Goal: Information Seeking & Learning: Learn about a topic

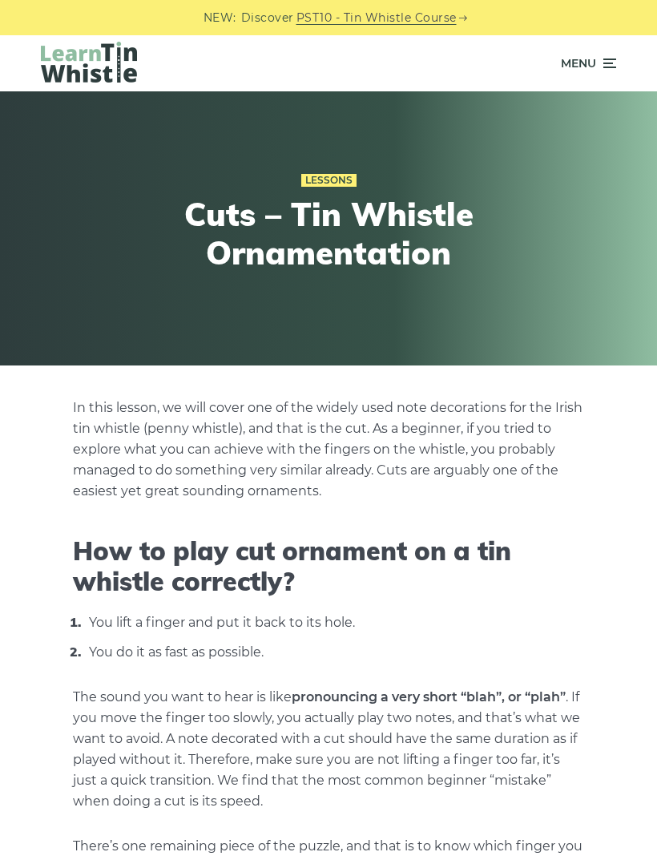
click at [598, 65] on span "Menu" at bounding box center [588, 63] width 55 height 40
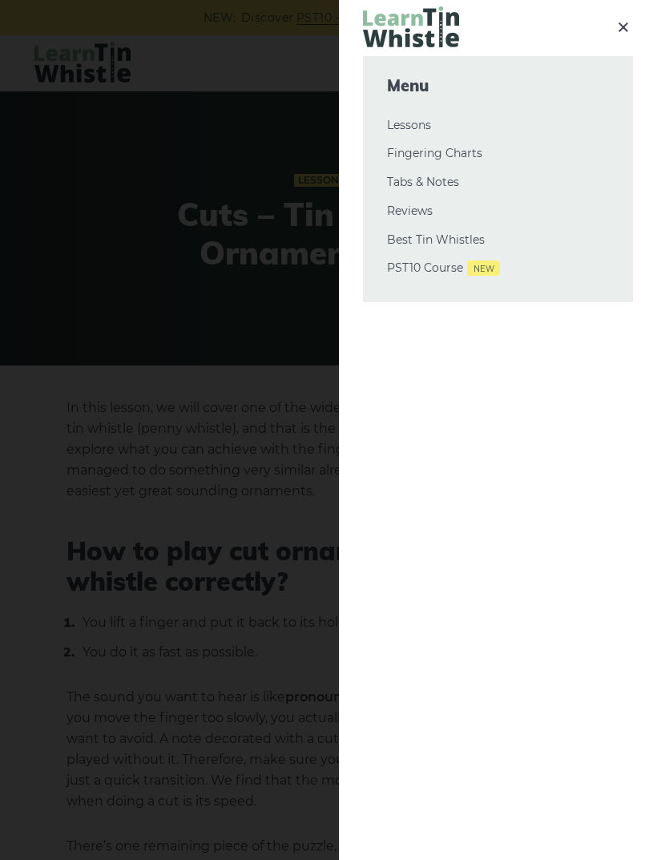
click at [433, 126] on link "Lessons" at bounding box center [498, 125] width 222 height 19
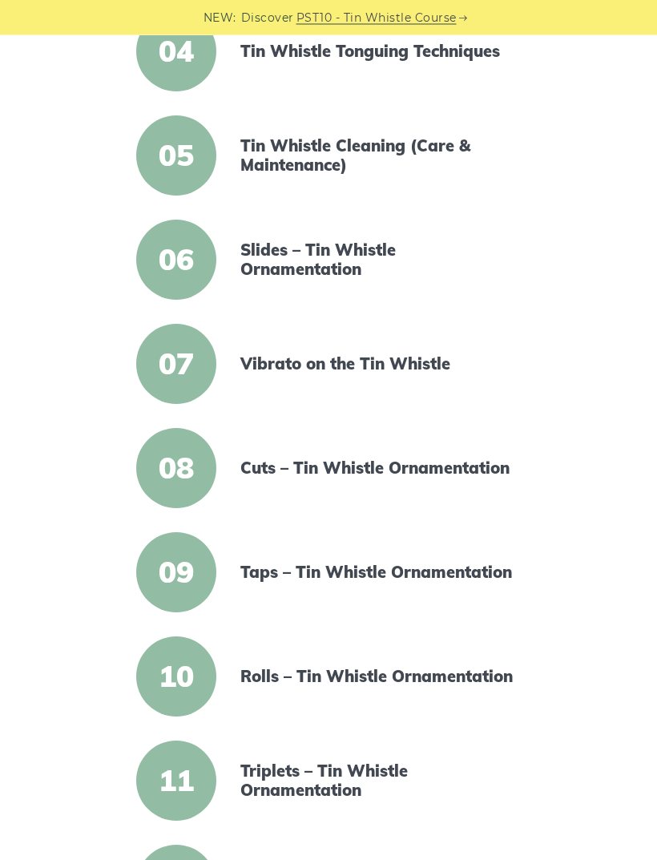
scroll to position [705, 0]
click at [475, 578] on link "Taps – Tin Whistle Ornamentation" at bounding box center [378, 571] width 276 height 19
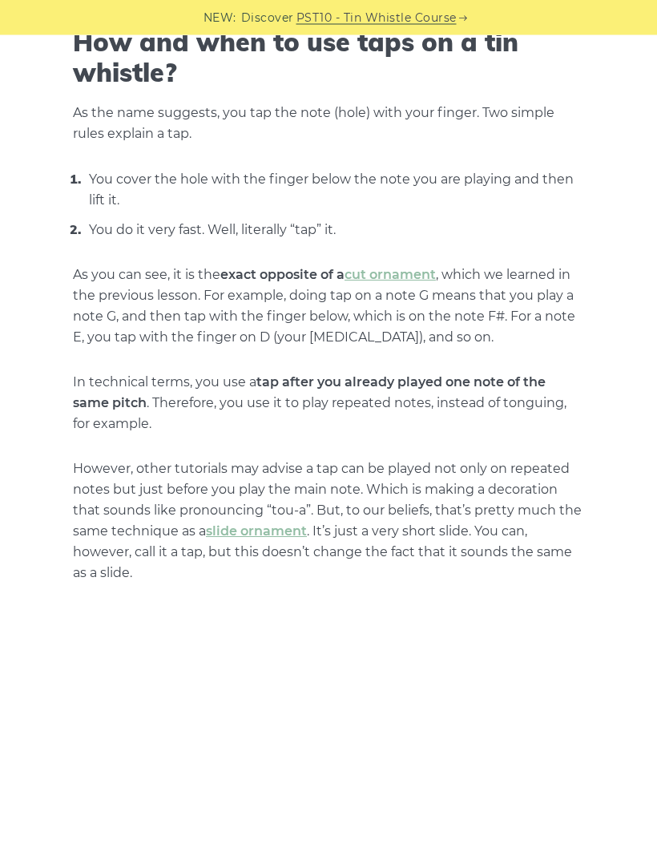
scroll to position [510, 0]
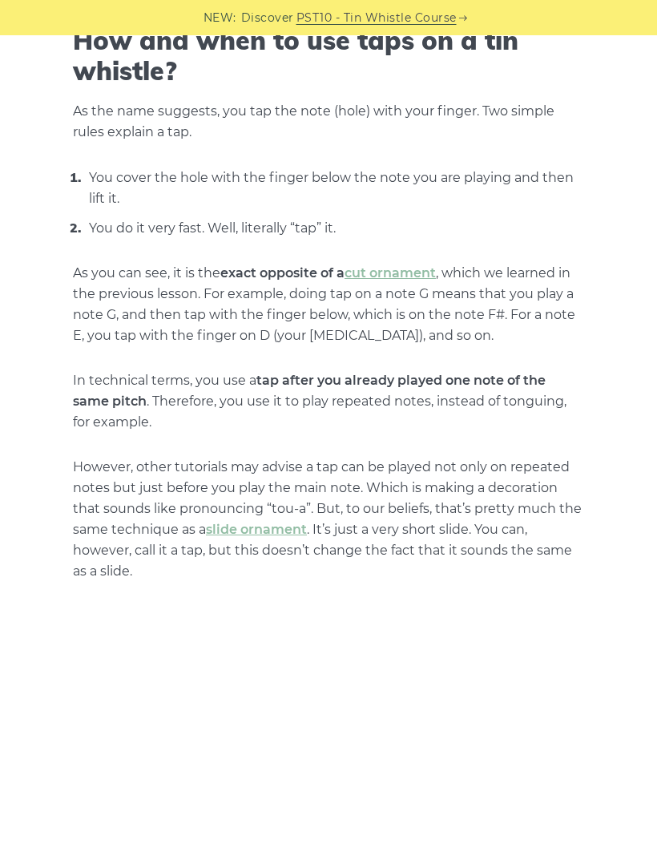
click at [282, 526] on link "slide ornament" at bounding box center [256, 529] width 101 height 15
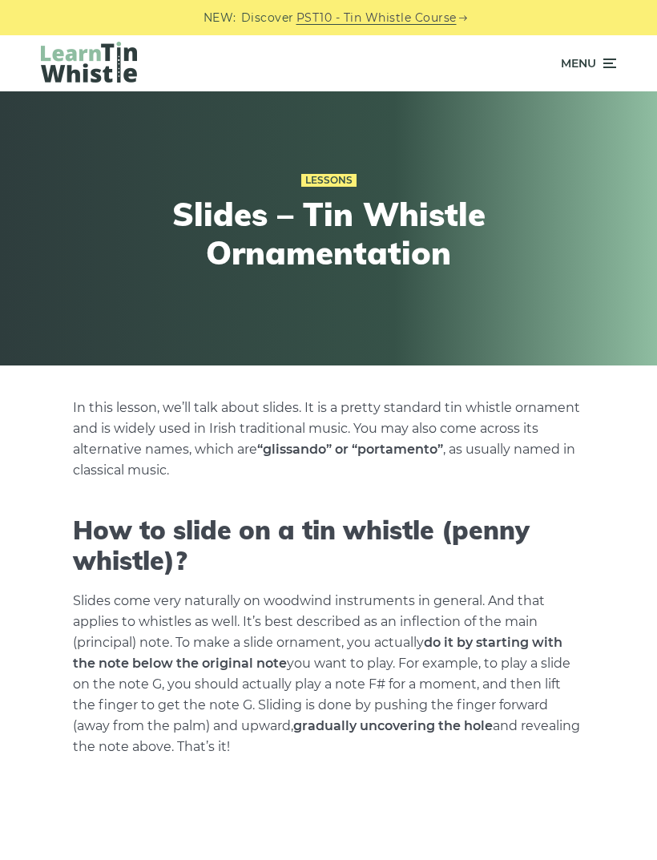
click at [607, 70] on icon at bounding box center [608, 63] width 16 height 19
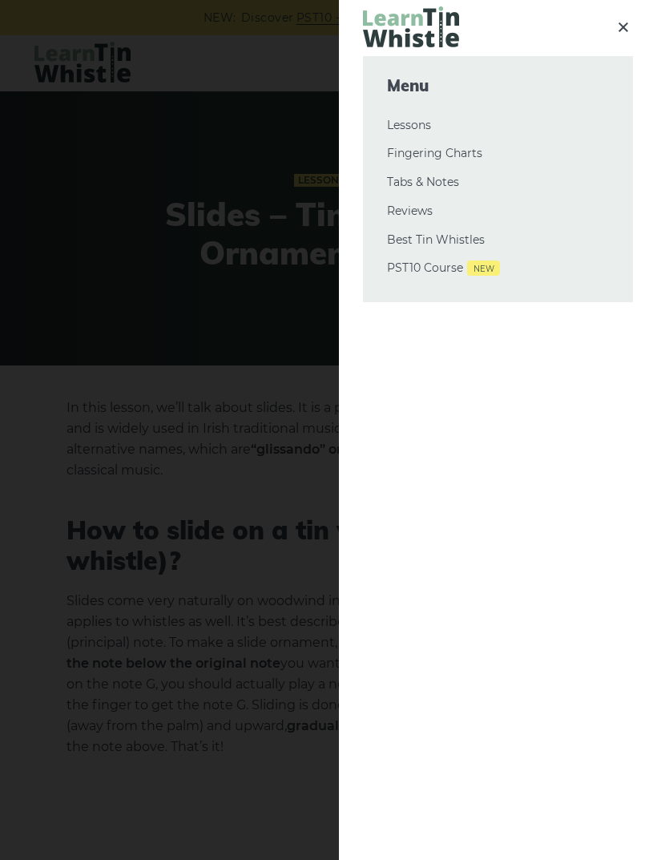
click at [425, 134] on link "Lessons" at bounding box center [498, 125] width 222 height 19
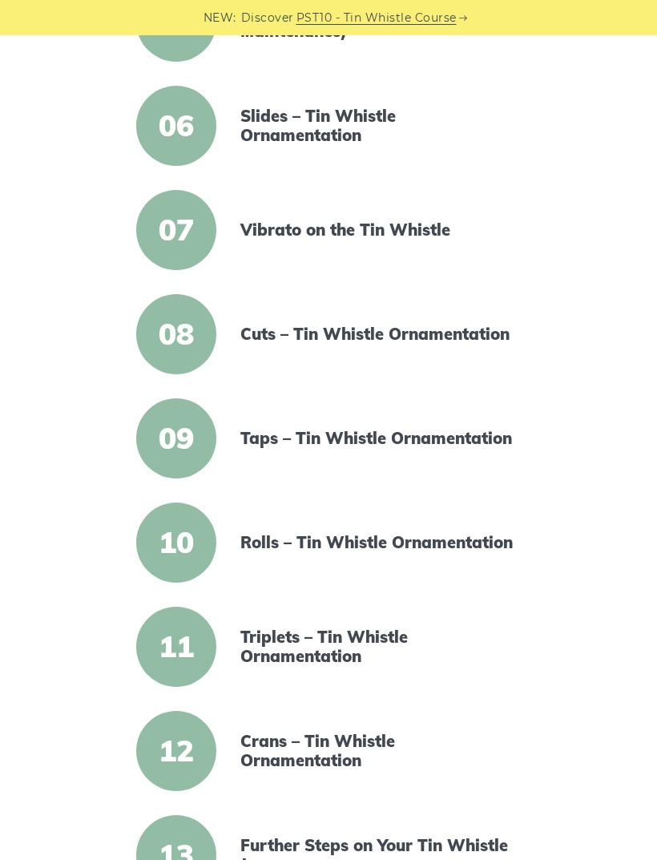
scroll to position [854, 0]
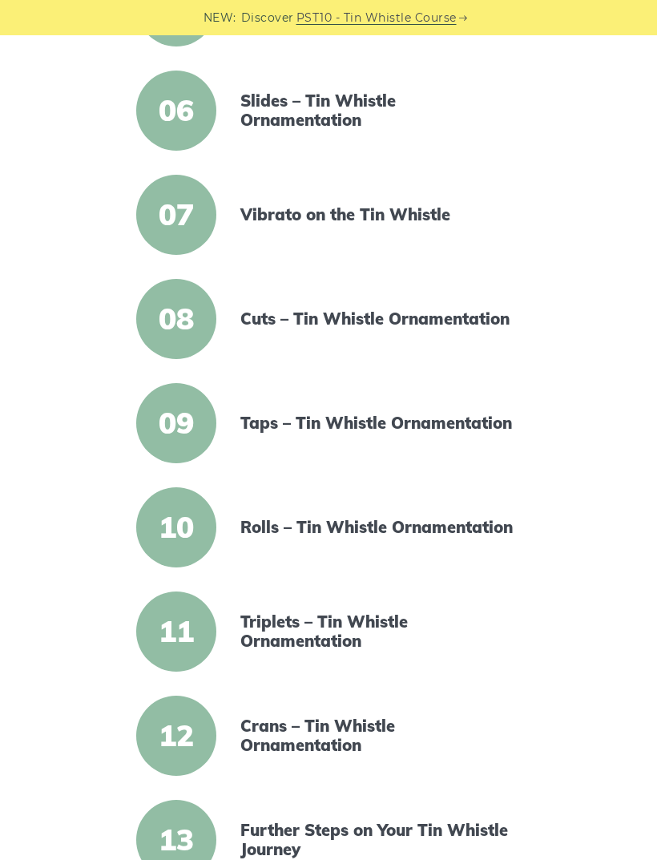
click at [457, 537] on link "Rolls – Tin Whistle Ornamentation" at bounding box center [378, 527] width 276 height 19
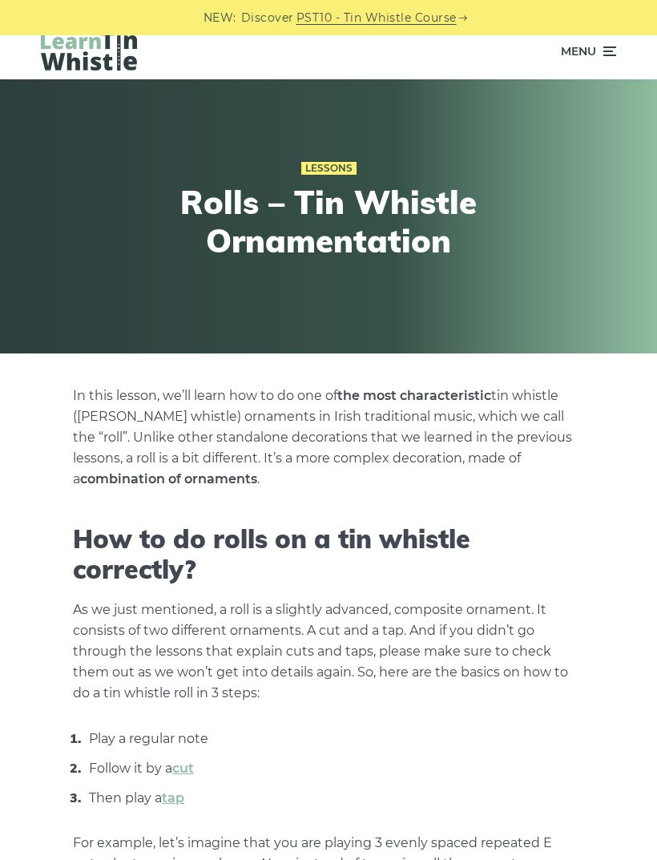
scroll to position [14, 0]
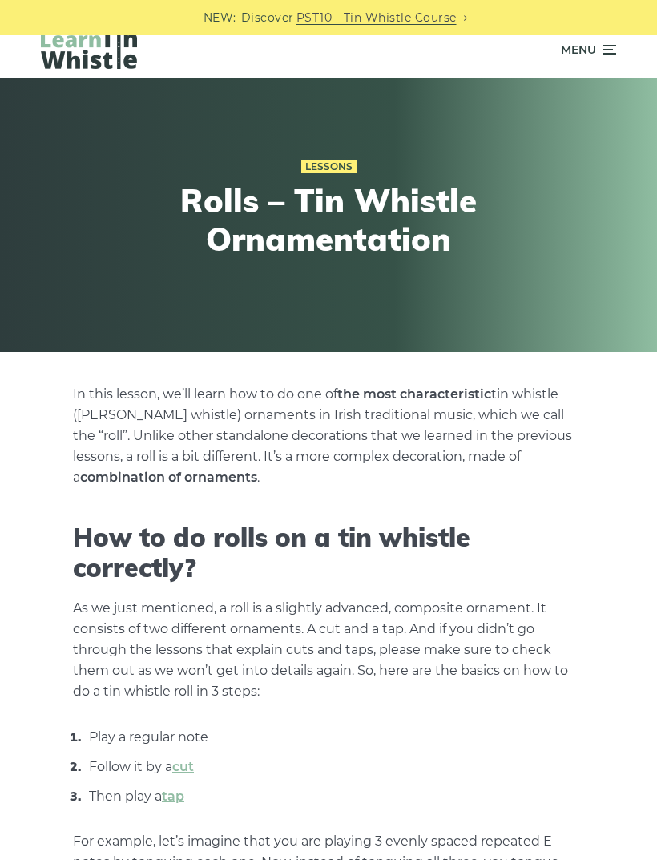
click at [194, 764] on link "cut" at bounding box center [183, 766] width 22 height 15
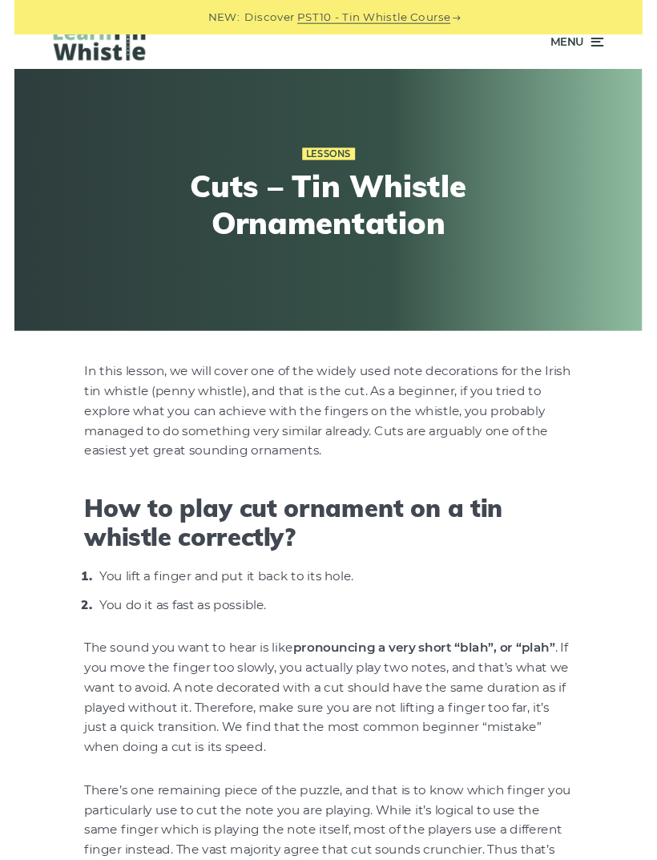
scroll to position [1308, 0]
